Goal: Task Accomplishment & Management: Manage account settings

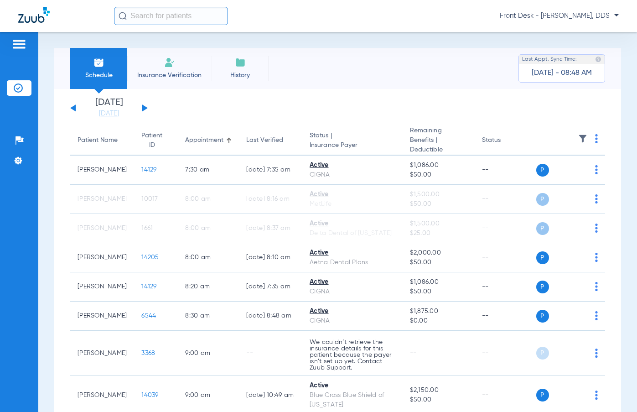
click at [145, 108] on button at bounding box center [144, 107] width 5 height 7
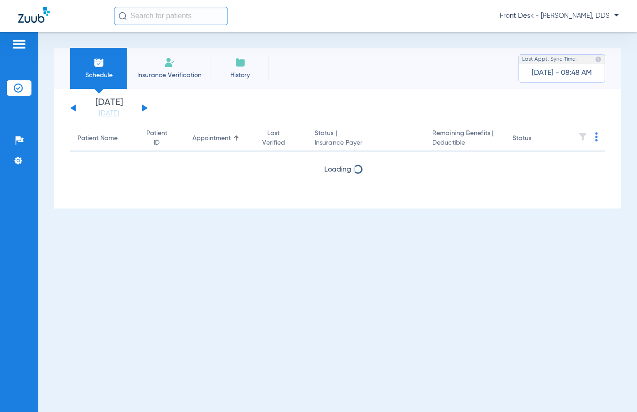
click at [145, 107] on button at bounding box center [144, 107] width 5 height 7
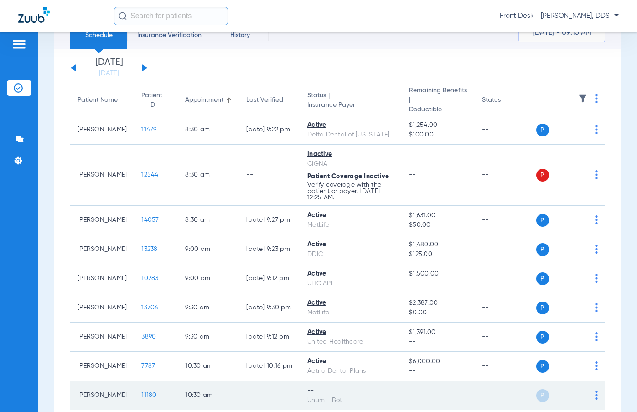
scroll to position [29, 0]
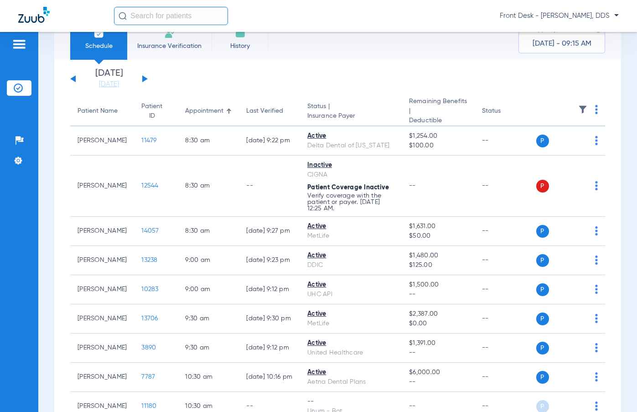
click at [72, 74] on div "Monday 06-09-2025 Tuesday 06-10-2025 Wednesday 06-11-2025 Thursday 06-12-2025 F…" at bounding box center [109, 79] width 78 height 20
click at [72, 76] on div "Monday 06-09-2025 Tuesday 06-10-2025 Wednesday 06-11-2025 Thursday 06-12-2025 F…" at bounding box center [109, 79] width 78 height 20
click at [72, 79] on button at bounding box center [72, 78] width 5 height 7
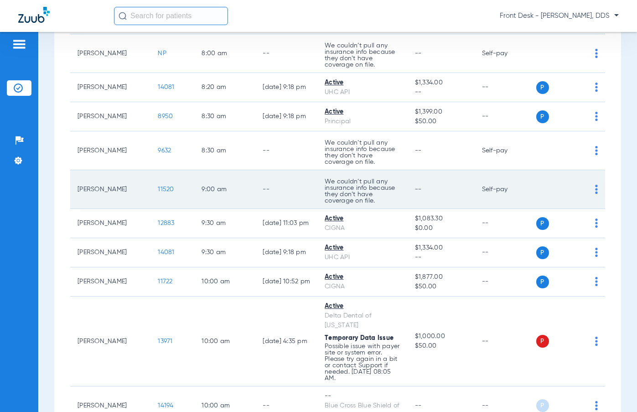
scroll to position [274, 0]
